Goal: Task Accomplishment & Management: Use online tool/utility

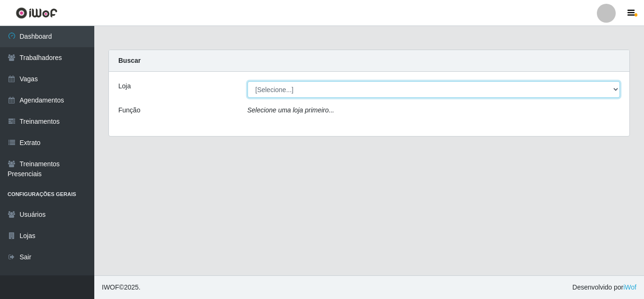
click at [328, 89] on select "[Selecione...] Hiper Queiroz - [GEOGRAPHIC_DATA] [GEOGRAPHIC_DATA] [GEOGRAPHIC_…" at bounding box center [434, 89] width 373 height 17
click at [248, 81] on select "[Selecione...] Hiper Queiroz - [GEOGRAPHIC_DATA] [GEOGRAPHIC_DATA] [GEOGRAPHIC_…" at bounding box center [434, 89] width 373 height 17
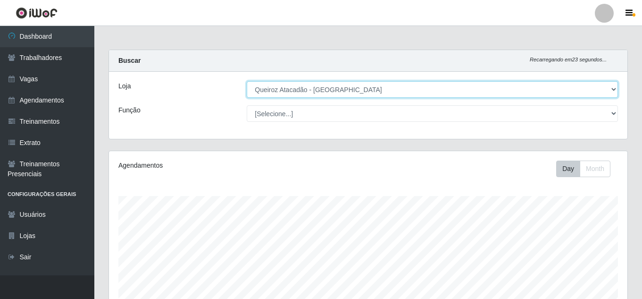
click at [424, 92] on select "[Selecione...] Hiper Queiroz - [GEOGRAPHIC_DATA] [GEOGRAPHIC_DATA] [GEOGRAPHIC_…" at bounding box center [432, 89] width 371 height 17
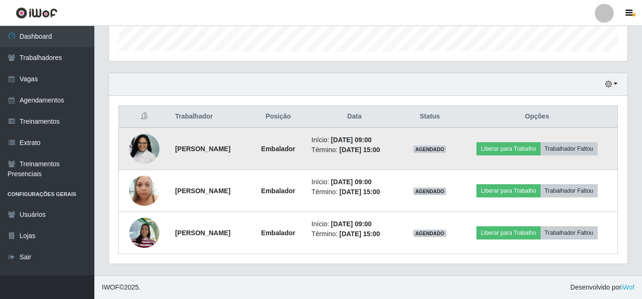
scroll to position [50, 0]
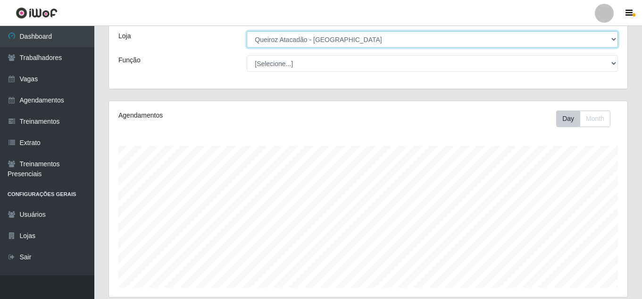
click at [274, 41] on select "[Selecione...] Hiper Queiroz - [GEOGRAPHIC_DATA] [GEOGRAPHIC_DATA] [GEOGRAPHIC_…" at bounding box center [432, 39] width 371 height 17
select select "463"
click at [247, 31] on select "[Selecione...] Hiper Queiroz - [GEOGRAPHIC_DATA] [GEOGRAPHIC_DATA] [GEOGRAPHIC_…" at bounding box center [432, 39] width 371 height 17
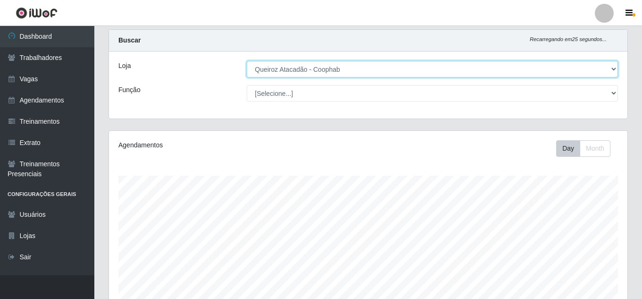
scroll to position [0, 0]
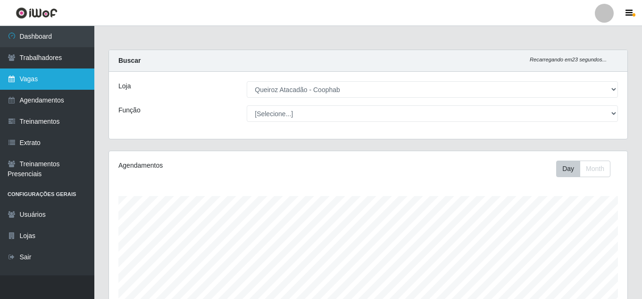
click at [53, 76] on link "Vagas" at bounding box center [47, 78] width 94 height 21
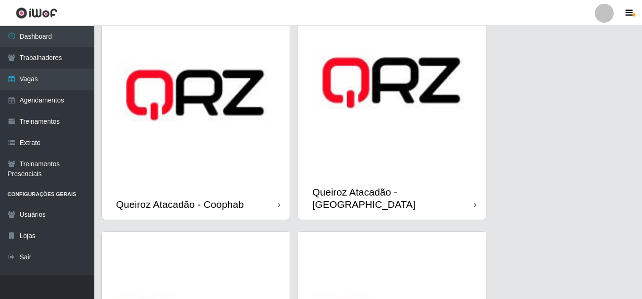
scroll to position [330, 0]
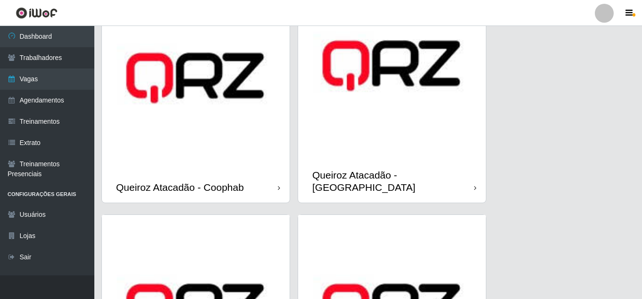
click at [230, 181] on div "Queiroz Atacadão - Coophab" at bounding box center [180, 187] width 128 height 12
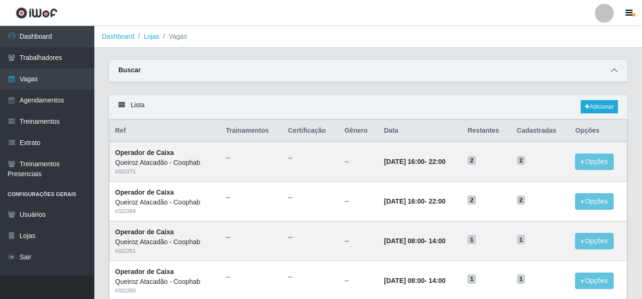
click at [615, 72] on icon at bounding box center [614, 70] width 7 height 7
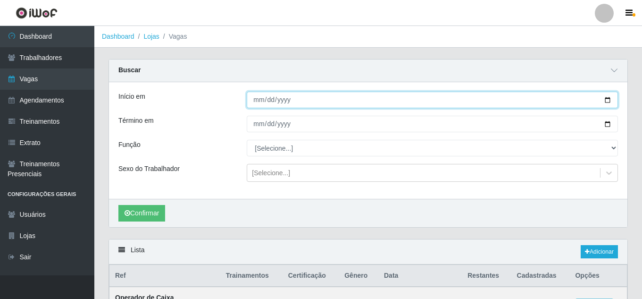
click at [608, 98] on input "Início em" at bounding box center [432, 99] width 371 height 17
type input "[DATE]"
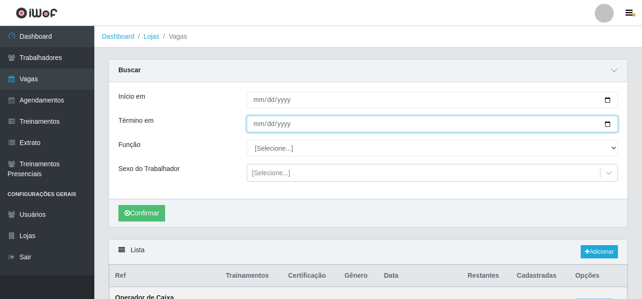
click at [605, 123] on input "Término em" at bounding box center [432, 124] width 371 height 17
type input "[DATE]"
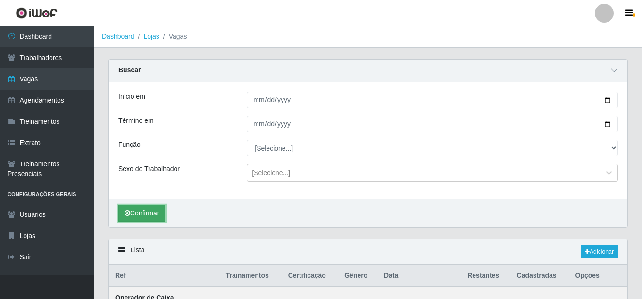
click at [142, 211] on button "Confirmar" at bounding box center [141, 213] width 47 height 17
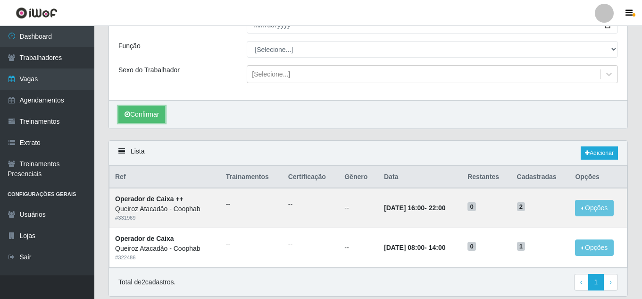
scroll to position [132, 0]
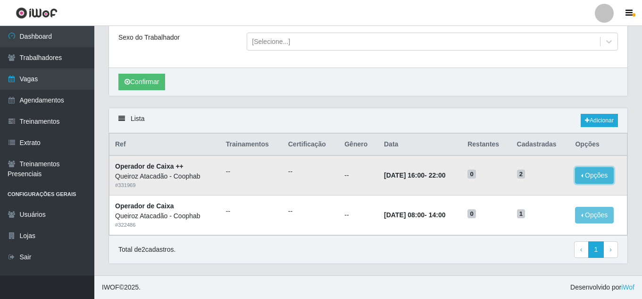
click at [592, 179] on button "Opções" at bounding box center [594, 175] width 39 height 17
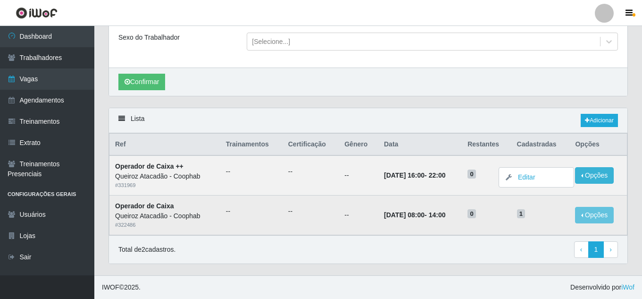
click at [553, 205] on td "1" at bounding box center [540, 215] width 58 height 40
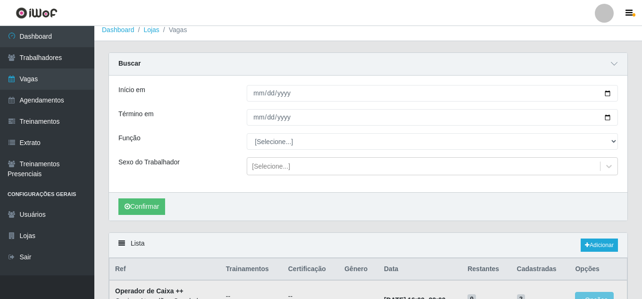
scroll to position [0, 0]
